Goal: Navigation & Orientation: Find specific page/section

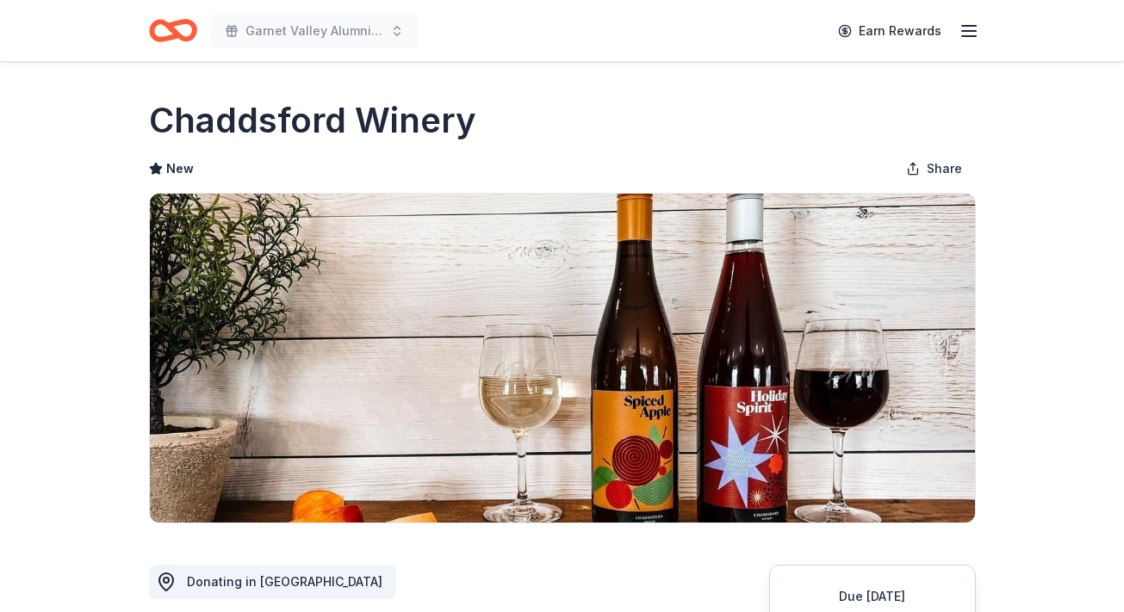
scroll to position [289, 0]
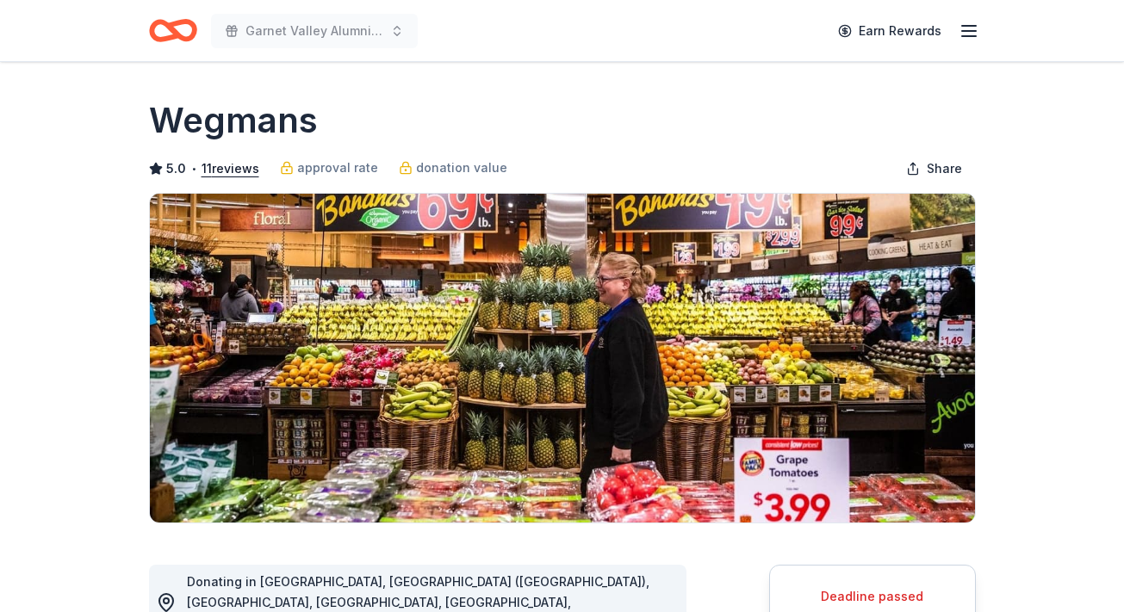
scroll to position [464, 0]
